Goal: Information Seeking & Learning: Learn about a topic

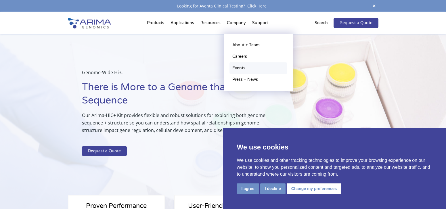
click at [240, 68] on link "Events" at bounding box center [259, 68] width 58 height 12
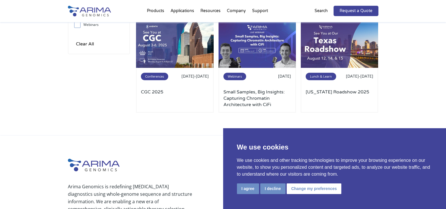
scroll to position [88, 0]
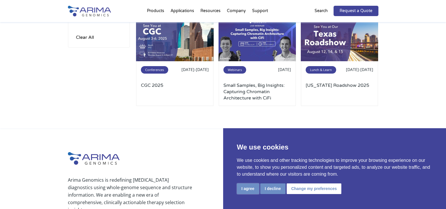
click at [244, 189] on button "I agree" at bounding box center [248, 189] width 22 height 11
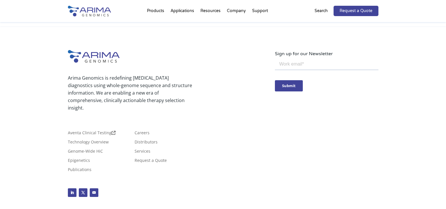
scroll to position [0, 0]
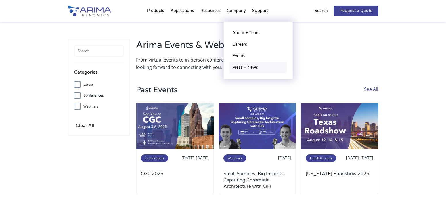
click at [243, 68] on link "Press + News" at bounding box center [259, 68] width 58 height 12
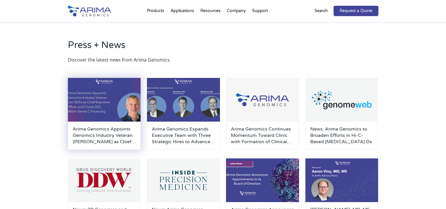
click at [113, 126] on div "Arima Genomics Appoints Genomics Industry Veteran Tom Willis as Chief Executive…" at bounding box center [104, 136] width 73 height 28
click at [109, 133] on h3 "Arima Genomics Appoints Genomics Industry Veteran Tom Willis as Chief Executive…" at bounding box center [104, 135] width 63 height 19
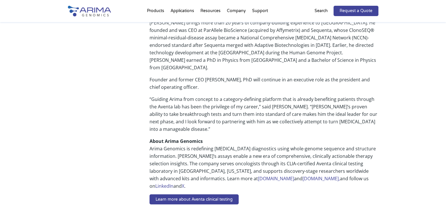
scroll to position [338, 0]
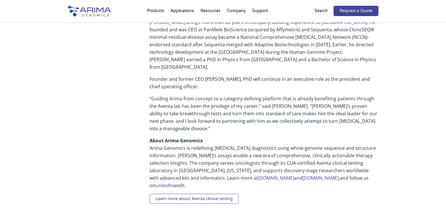
click at [213, 194] on link "Learn more about Aventa clinical testing" at bounding box center [194, 199] width 89 height 10
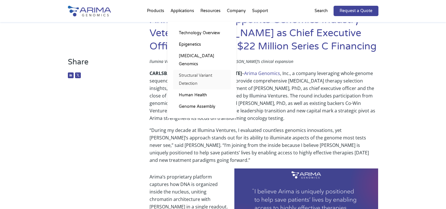
scroll to position [0, 0]
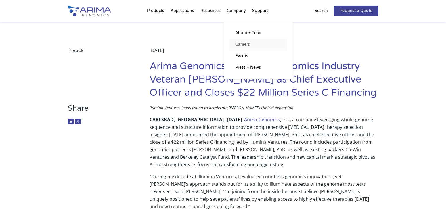
click at [239, 45] on link "Careers" at bounding box center [259, 45] width 58 height 12
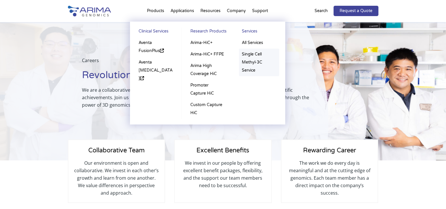
click at [248, 56] on link "Single Cell Methyl-3C Service" at bounding box center [259, 63] width 40 height 28
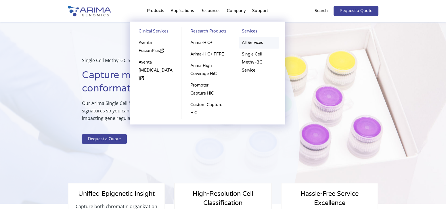
click at [252, 44] on link "All Services" at bounding box center [259, 43] width 40 height 12
